Goal: Obtain resource: Obtain resource

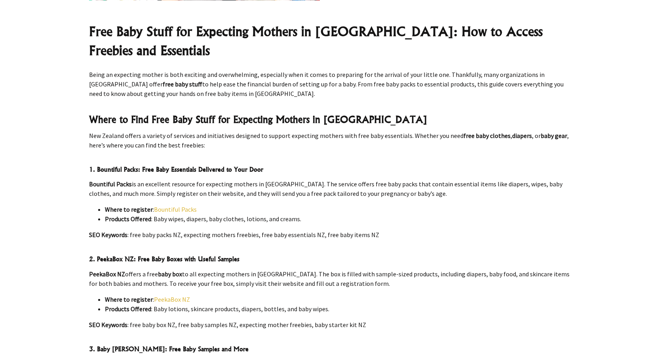
scroll to position [277, 0]
click at [166, 205] on link "Bountiful Packs" at bounding box center [175, 209] width 43 height 8
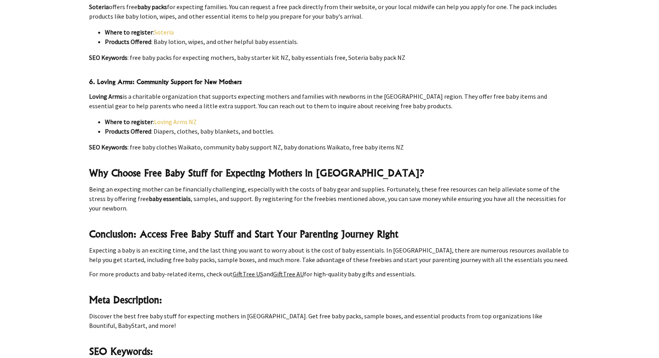
scroll to position [832, 0]
